Goal: Task Accomplishment & Management: Manage account settings

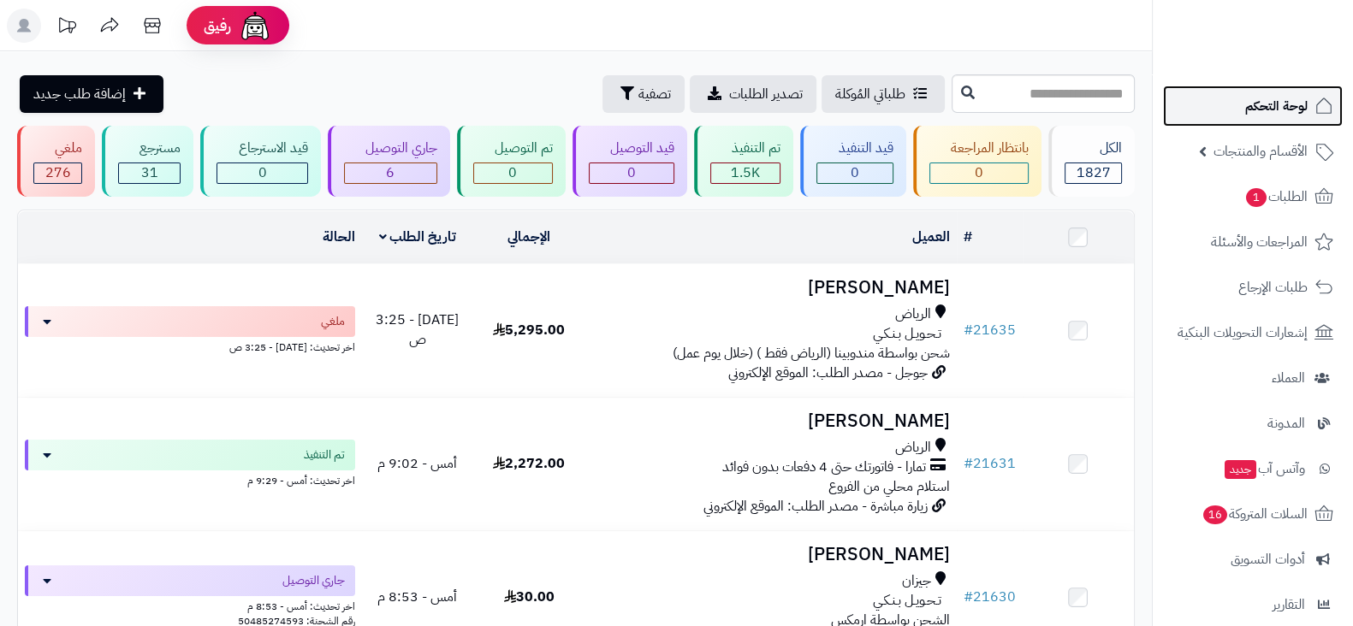
click at [1197, 110] on link "لوحة التحكم" at bounding box center [1253, 106] width 180 height 41
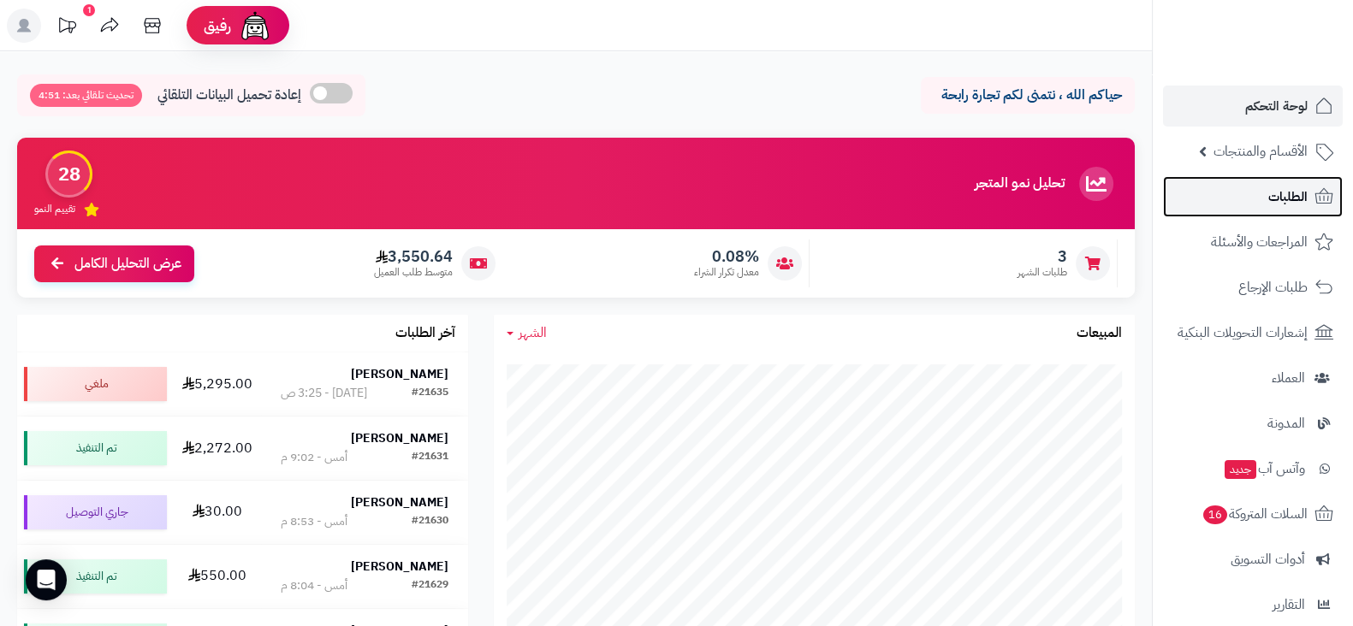
click at [1218, 204] on link "الطلبات" at bounding box center [1253, 196] width 180 height 41
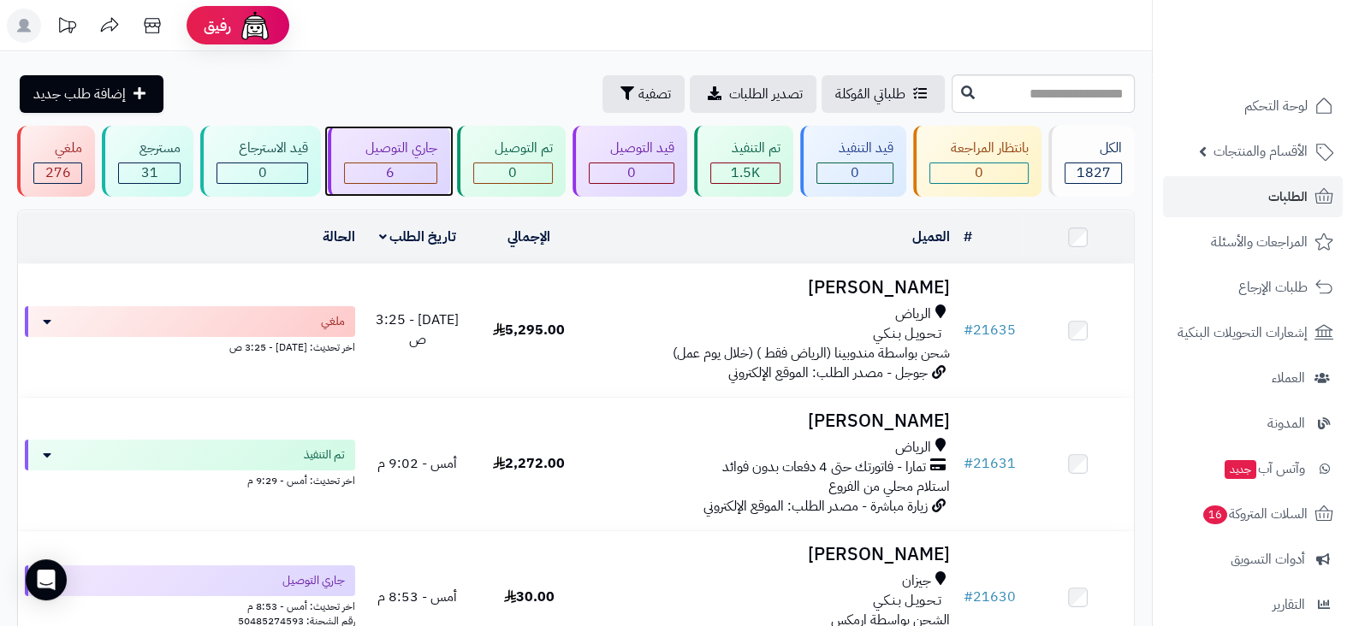
click at [403, 177] on div "6" at bounding box center [391, 173] width 92 height 20
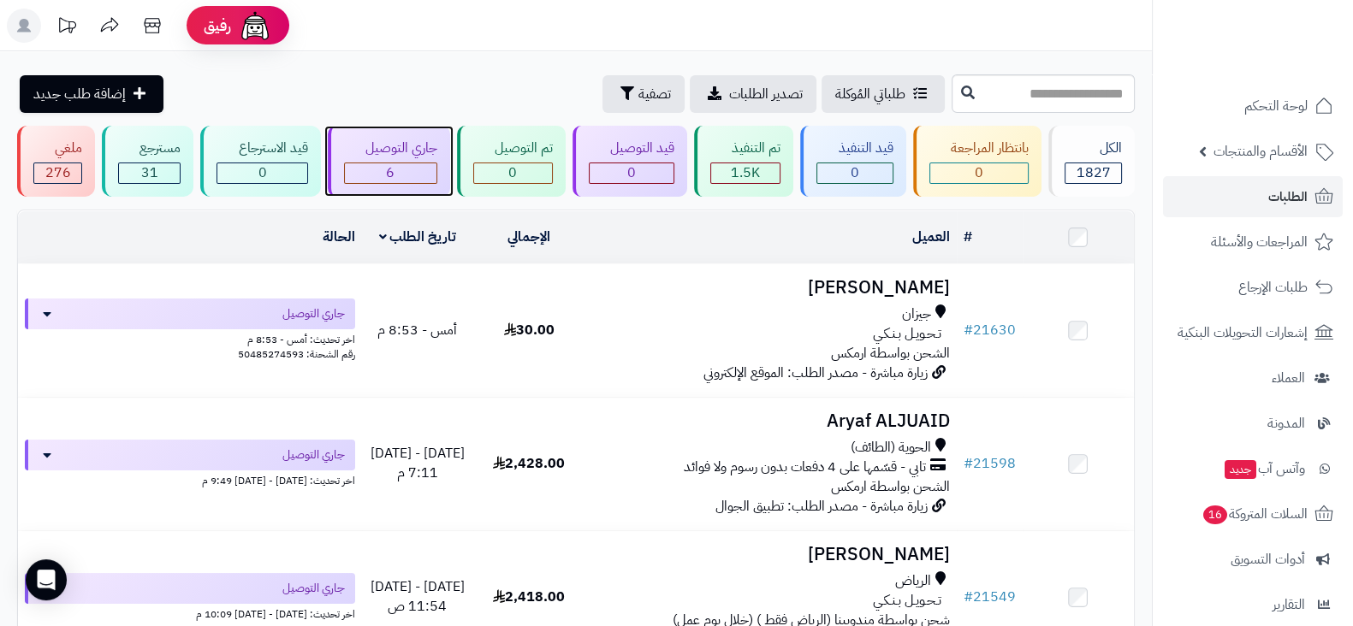
drag, startPoint x: 0, startPoint y: 0, endPoint x: 403, endPoint y: 177, distance: 440.2
click at [403, 177] on div "6" at bounding box center [391, 173] width 92 height 20
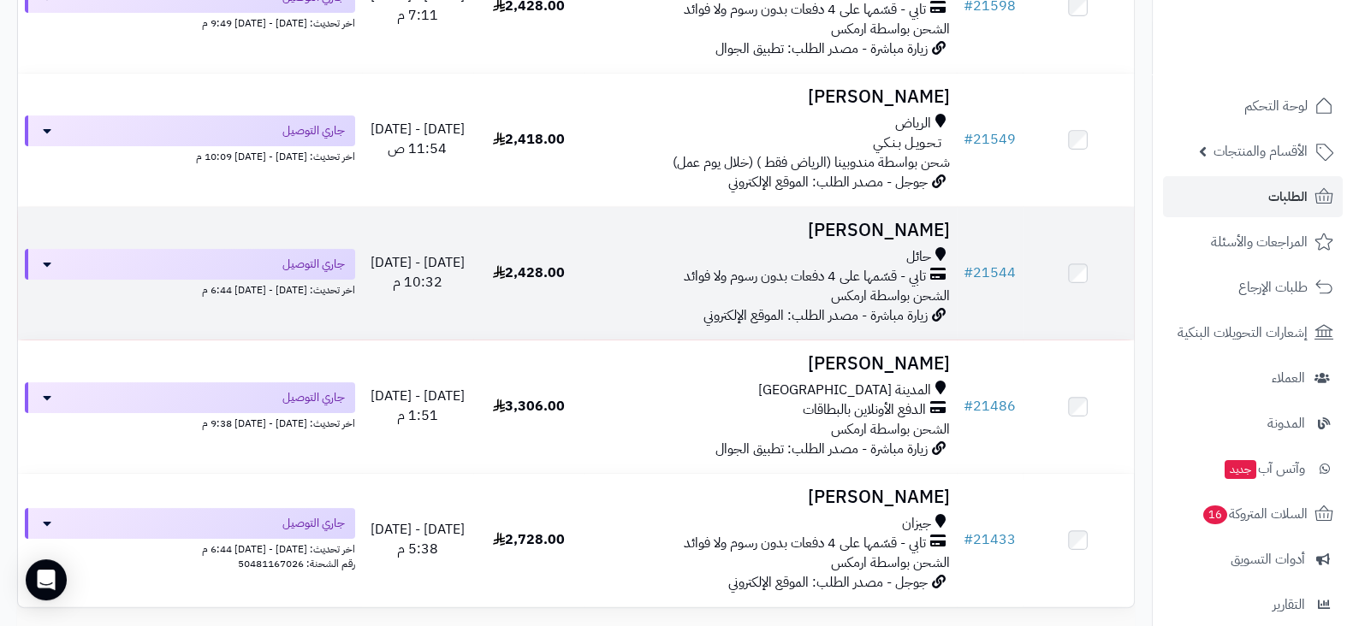
scroll to position [456, 0]
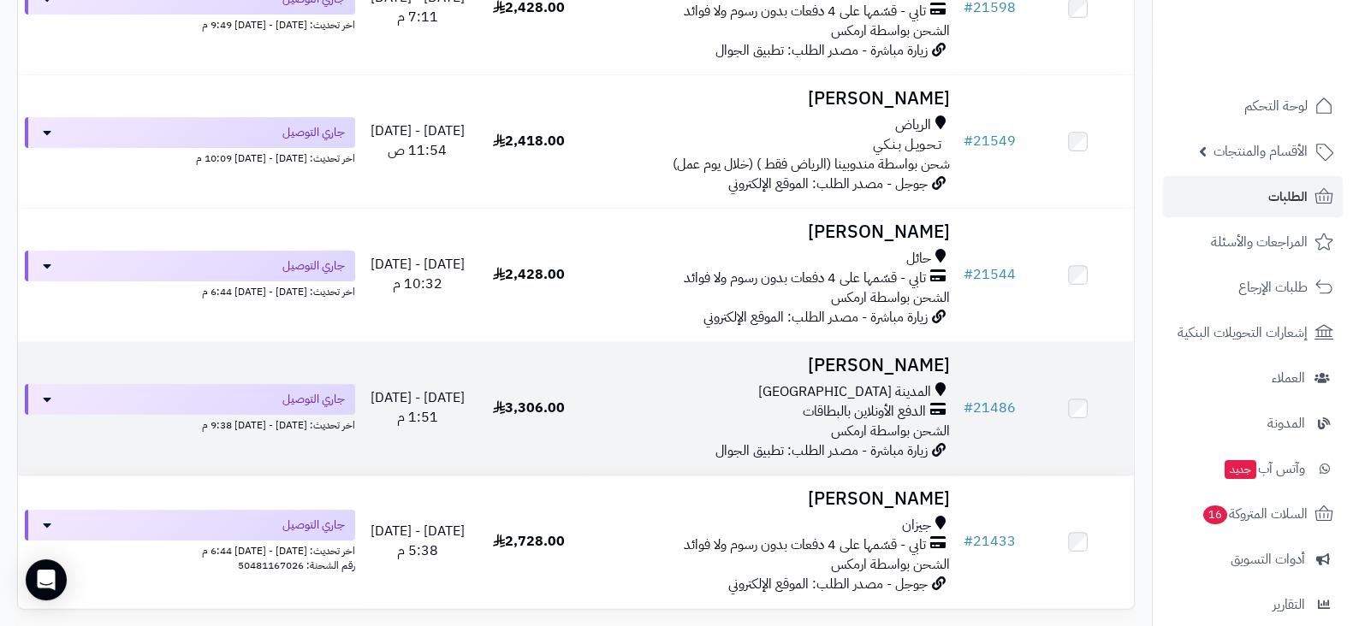
click at [869, 361] on h3 "[PERSON_NAME]" at bounding box center [770, 366] width 358 height 20
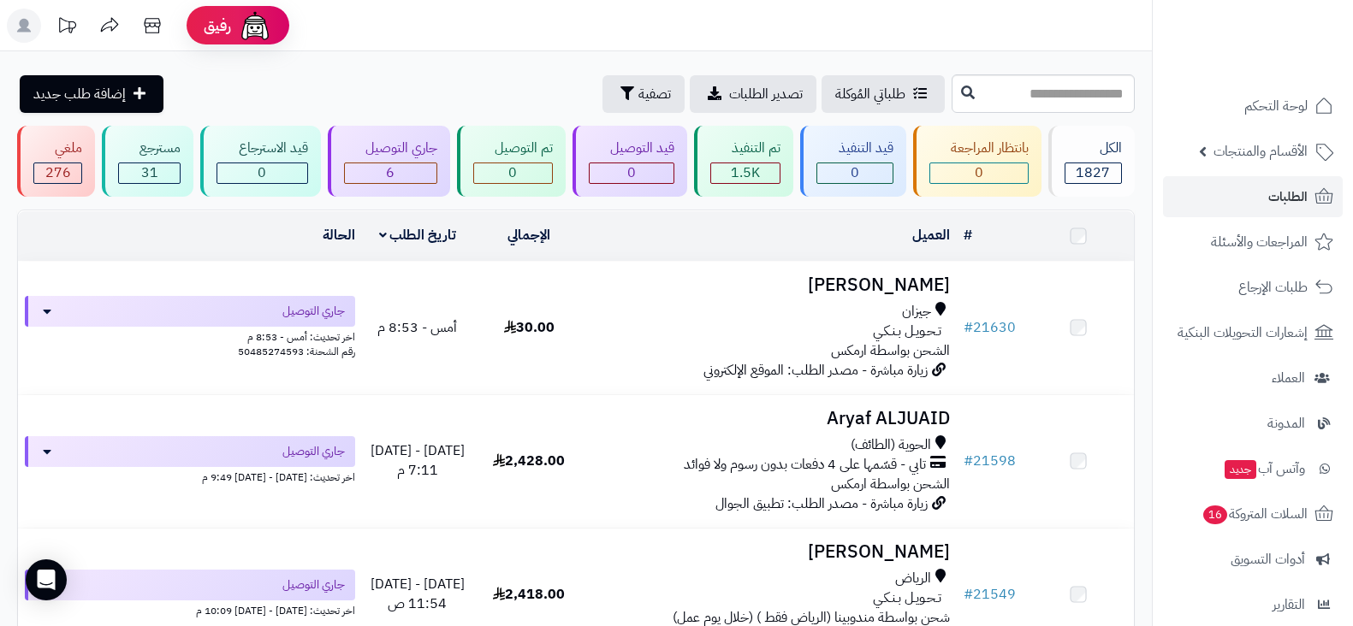
scroll to position [456, 0]
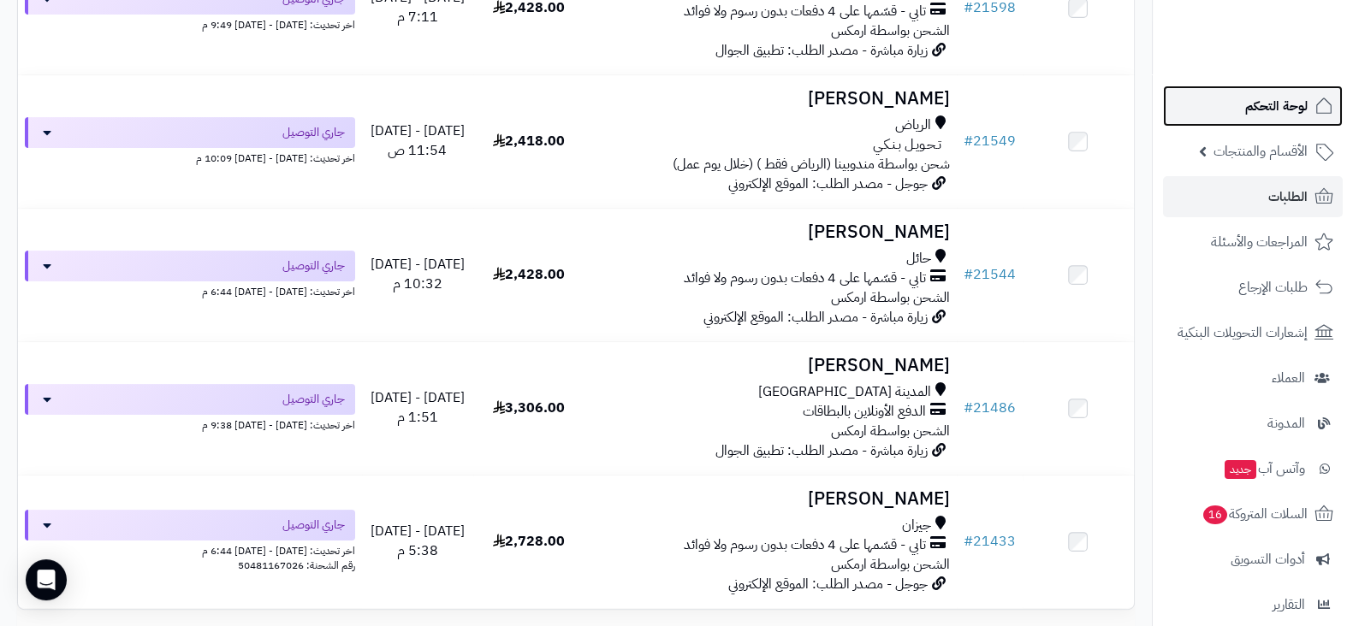
drag, startPoint x: 1282, startPoint y: 84, endPoint x: 1279, endPoint y: 93, distance: 9.8
click at [1279, 93] on link "لوحة التحكم" at bounding box center [1253, 106] width 180 height 41
